Goal: Find specific page/section: Find specific page/section

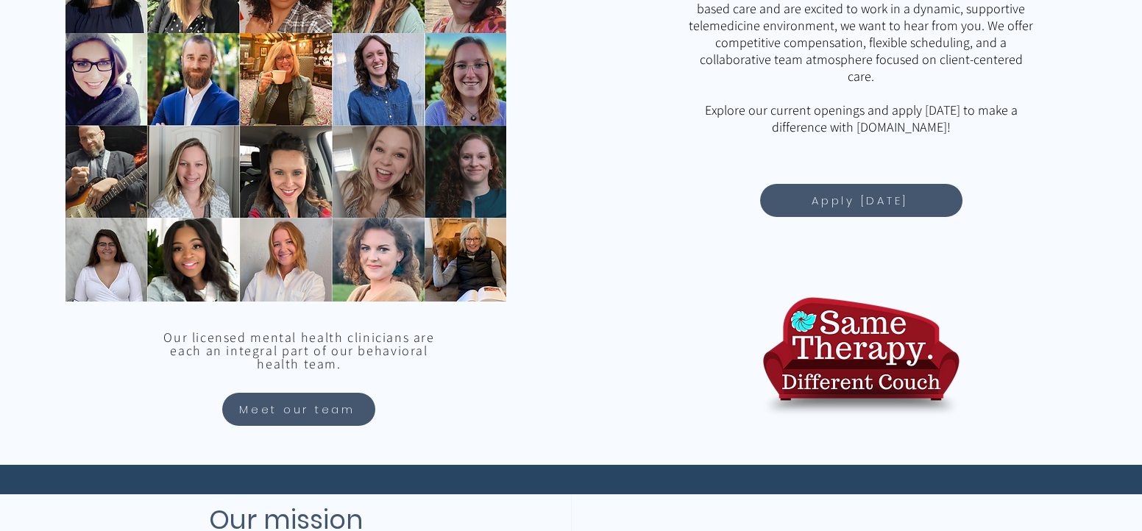
scroll to position [1290, 0]
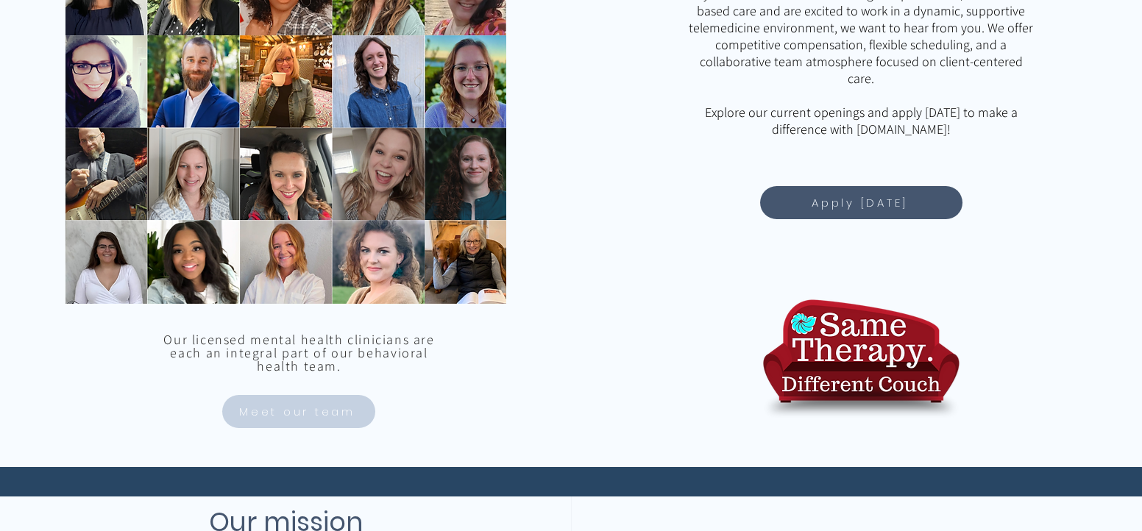
click at [284, 415] on span "Meet our team" at bounding box center [297, 411] width 116 height 17
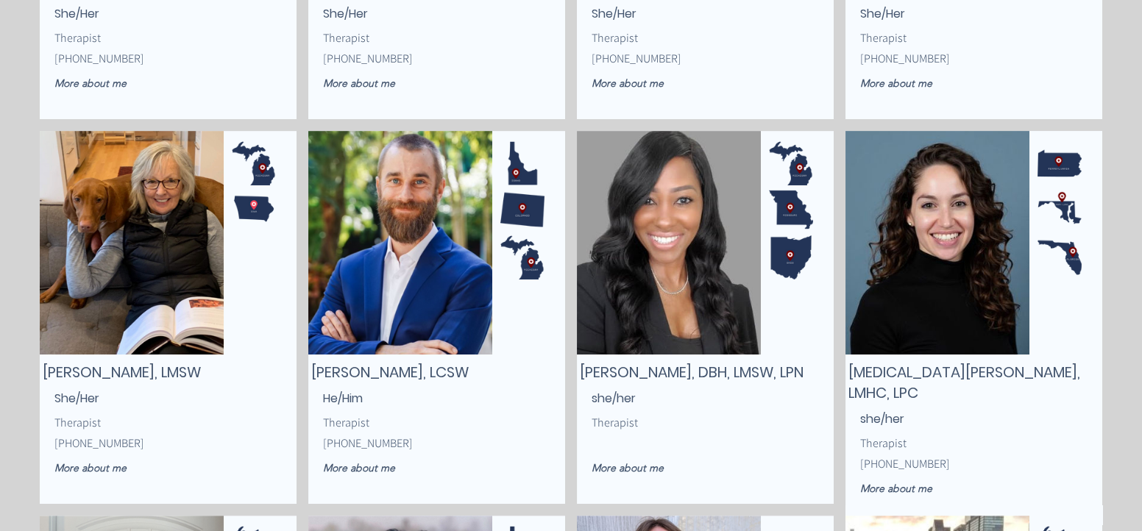
scroll to position [1295, 0]
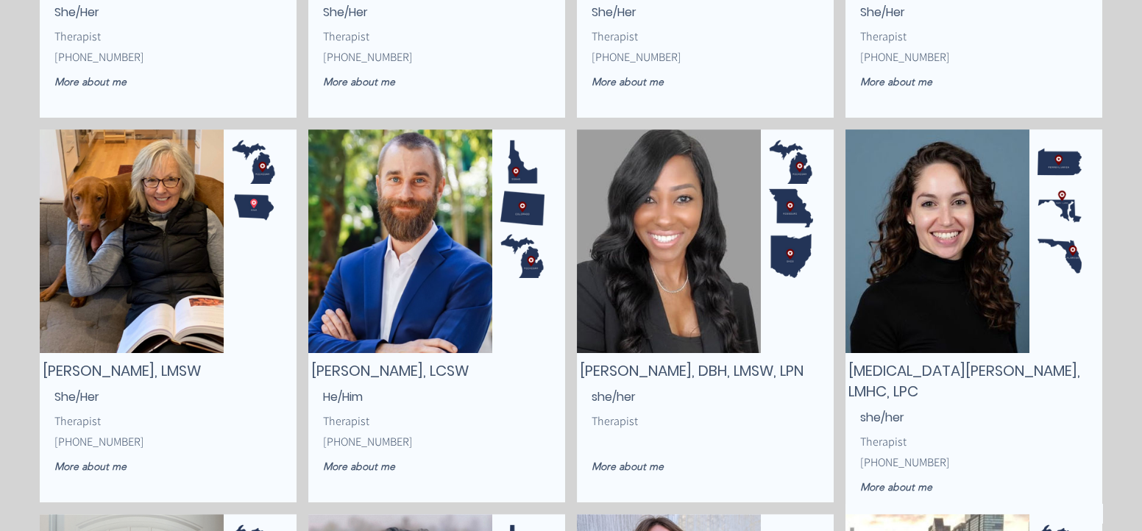
click at [131, 254] on img "main content" at bounding box center [132, 242] width 184 height 224
